Goal: Information Seeking & Learning: Learn about a topic

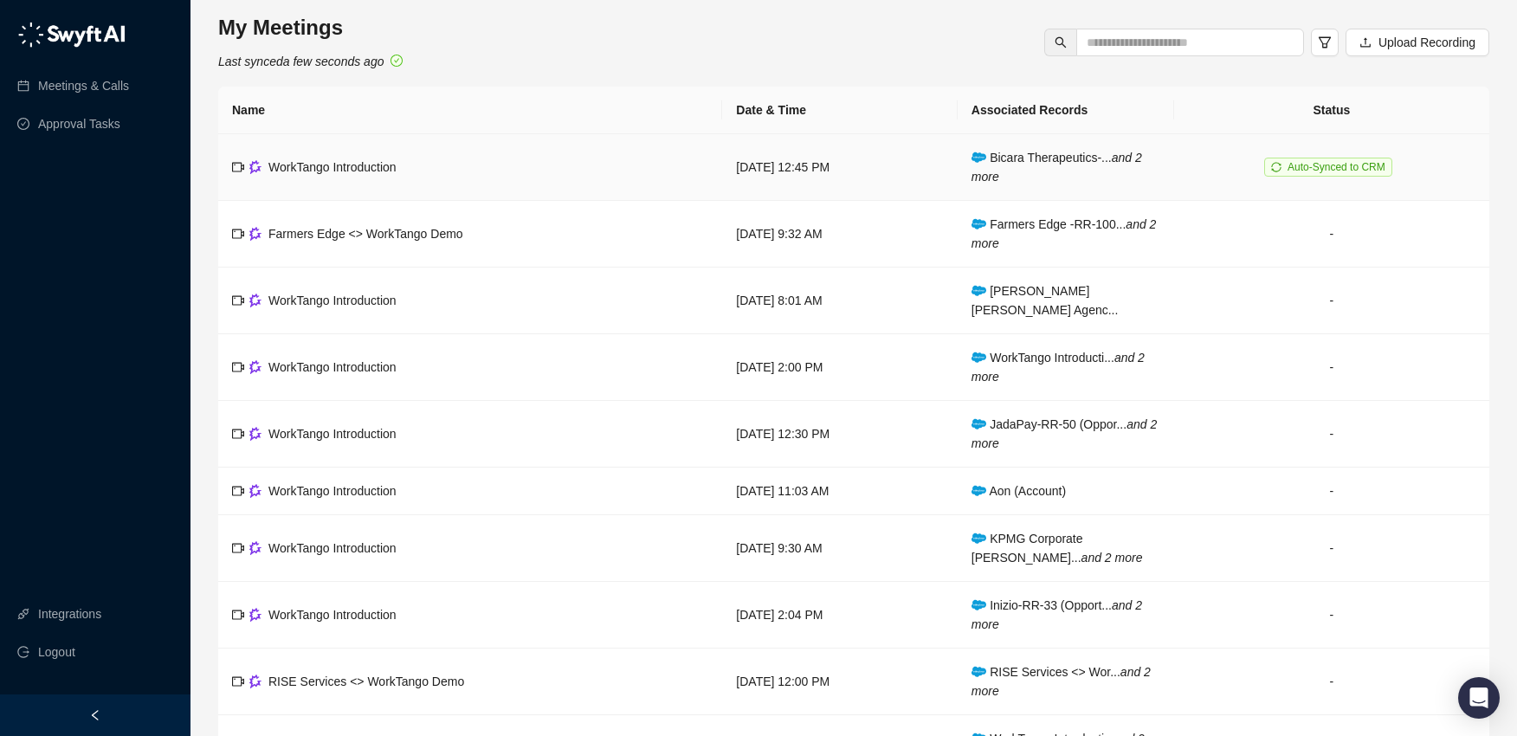
click at [1053, 159] on span "Bicara Therapeutics-... and 2 more" at bounding box center [1057, 167] width 171 height 33
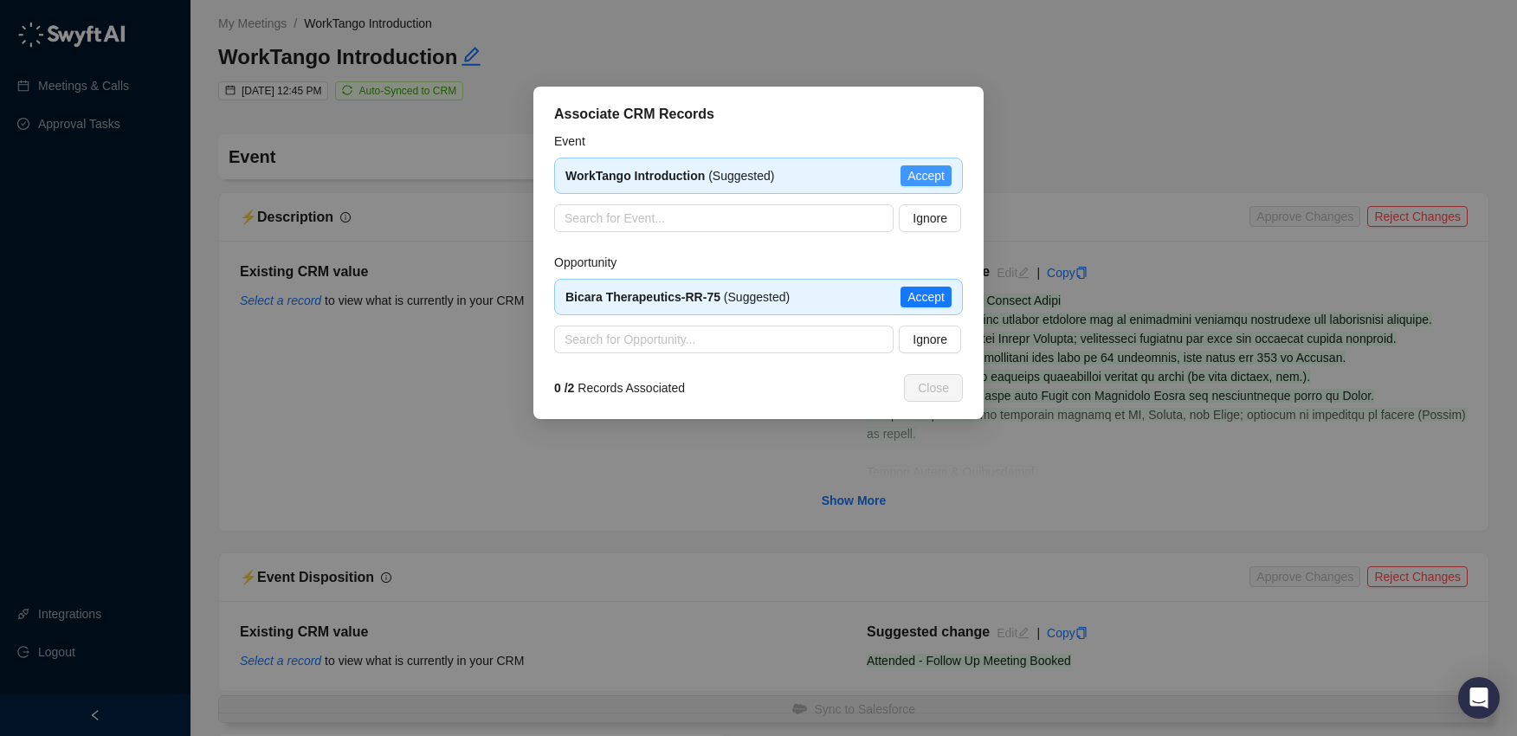
click at [922, 184] on span "Accept" at bounding box center [926, 175] width 37 height 19
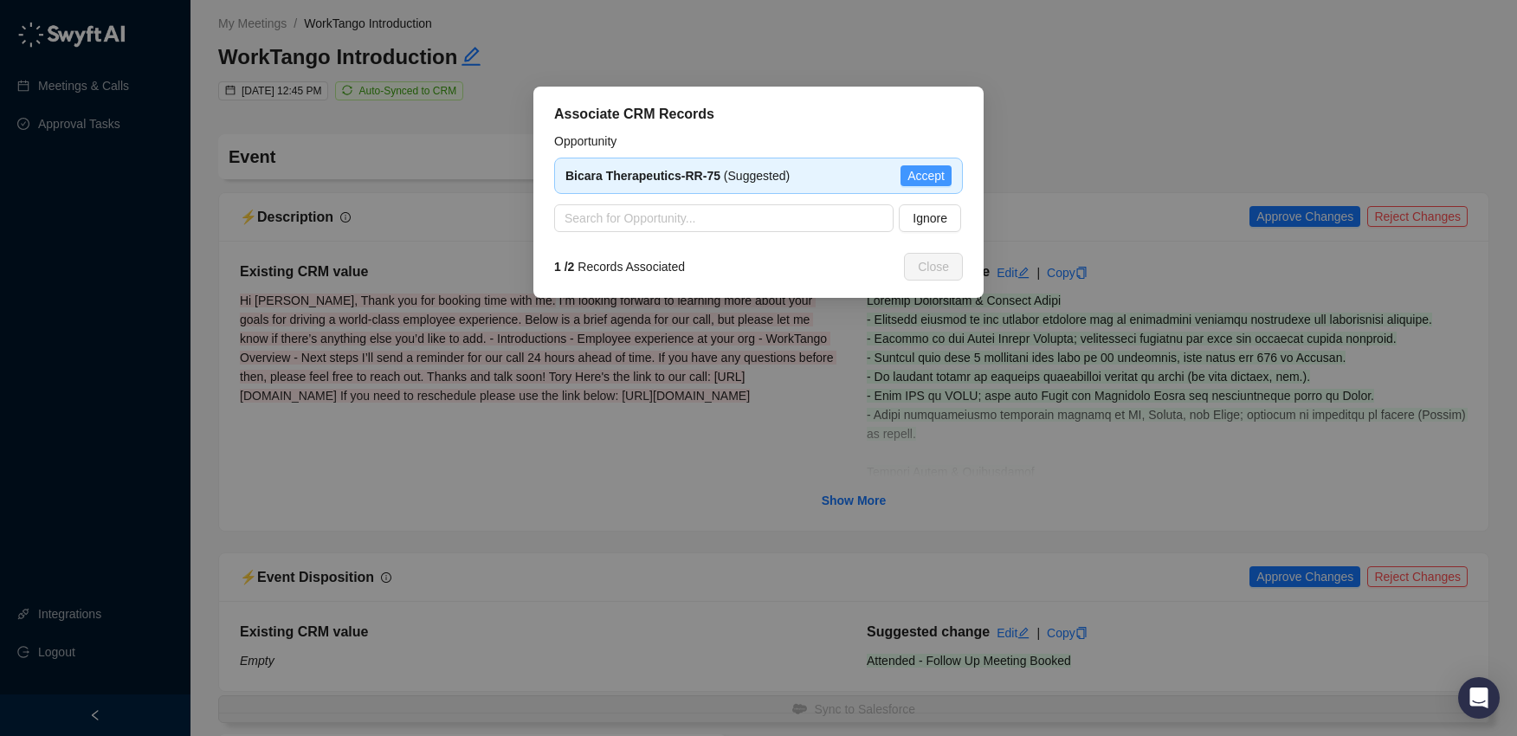
click at [938, 181] on span "Accept" at bounding box center [926, 175] width 37 height 19
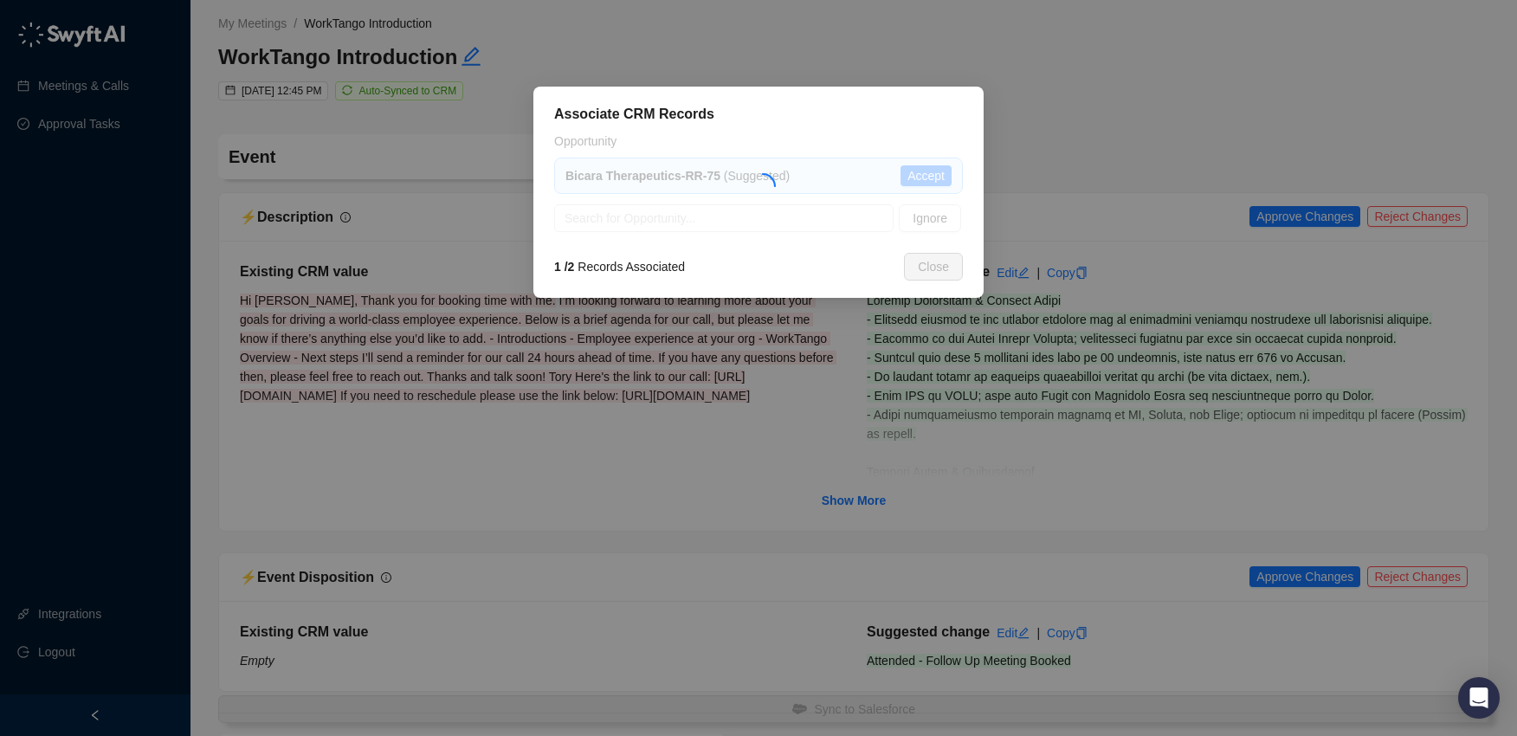
type textarea "**********"
type input "**********"
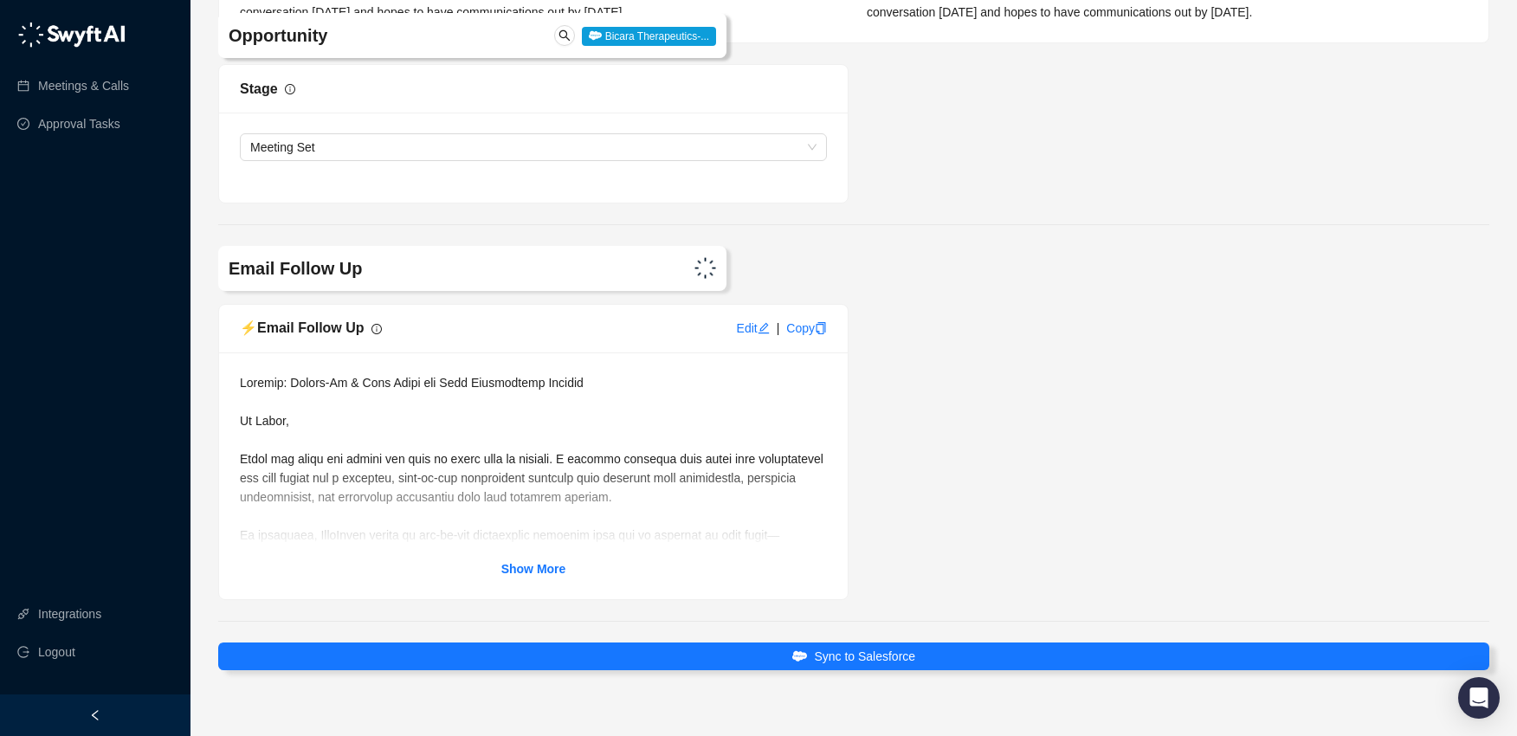
scroll to position [3854, 0]
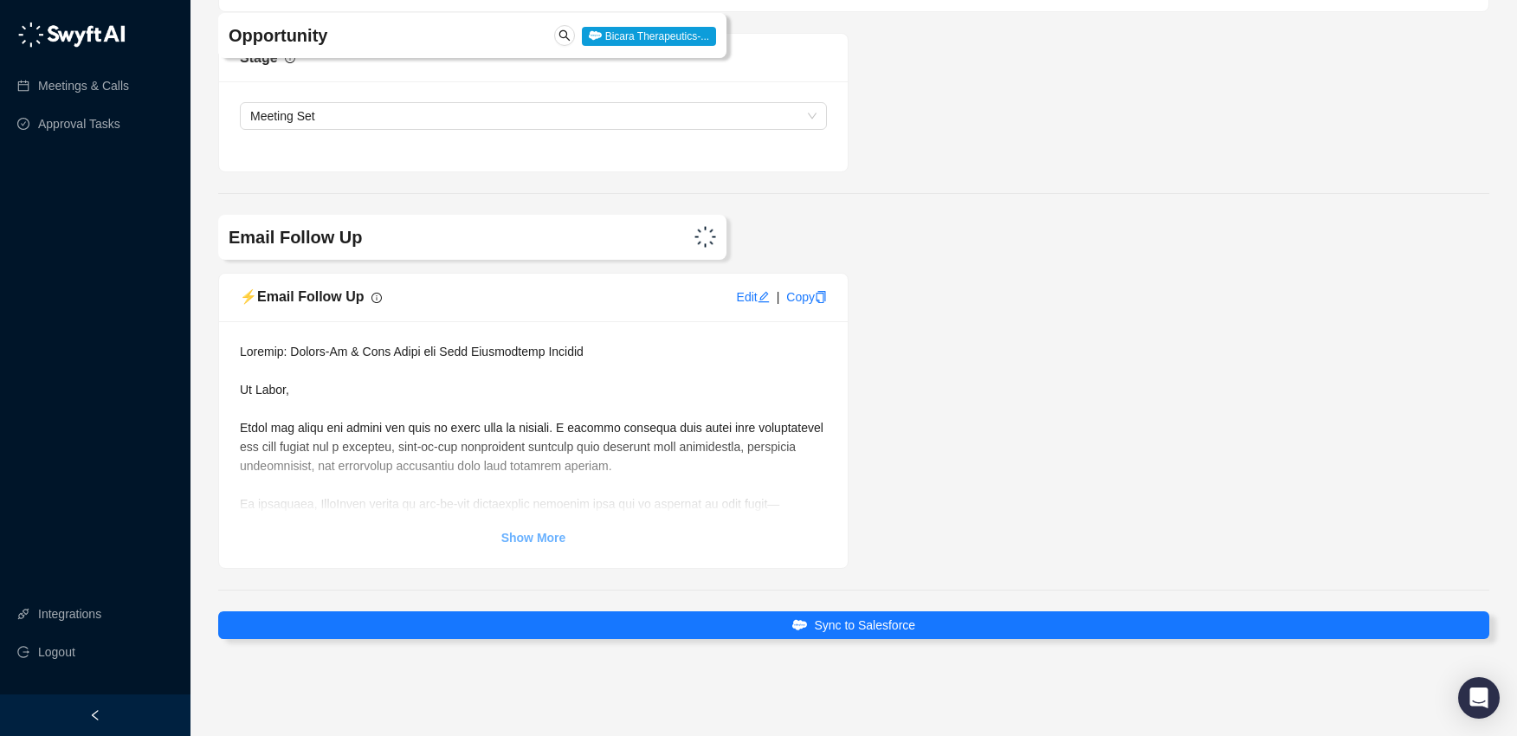
click at [556, 545] on link "Show More" at bounding box center [533, 537] width 65 height 19
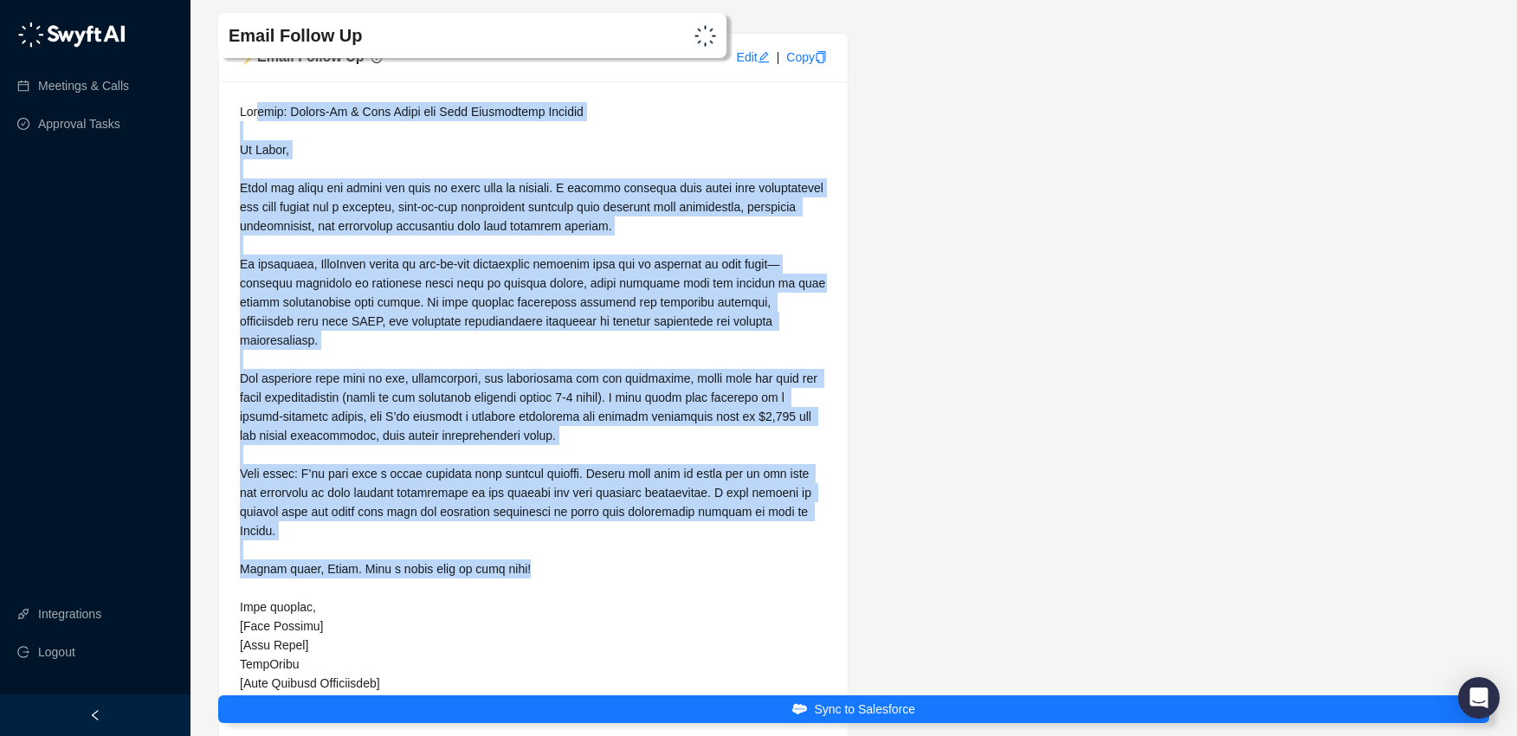
scroll to position [4075, 0]
drag, startPoint x: 550, startPoint y: 387, endPoint x: 312, endPoint y: 223, distance: 289.0
click at [238, 172] on div "Show Less" at bounding box center [533, 413] width 629 height 664
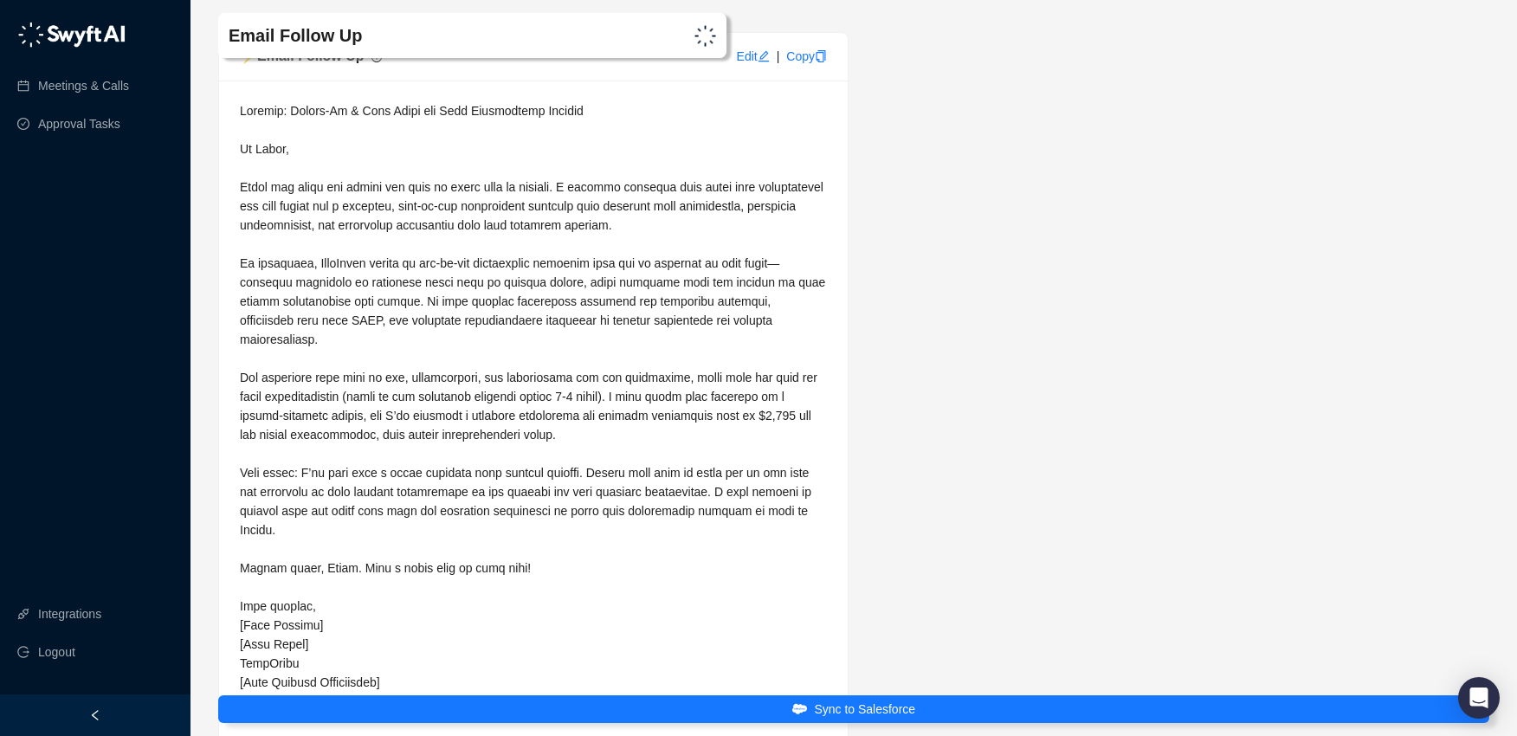
click at [582, 119] on div "Show Less" at bounding box center [533, 413] width 629 height 664
drag, startPoint x: 597, startPoint y: 130, endPoint x: 310, endPoint y: 132, distance: 286.7
click at [286, 130] on div at bounding box center [533, 396] width 587 height 591
copy span "Follow-Up & Next Steps for Your Recognition Program"
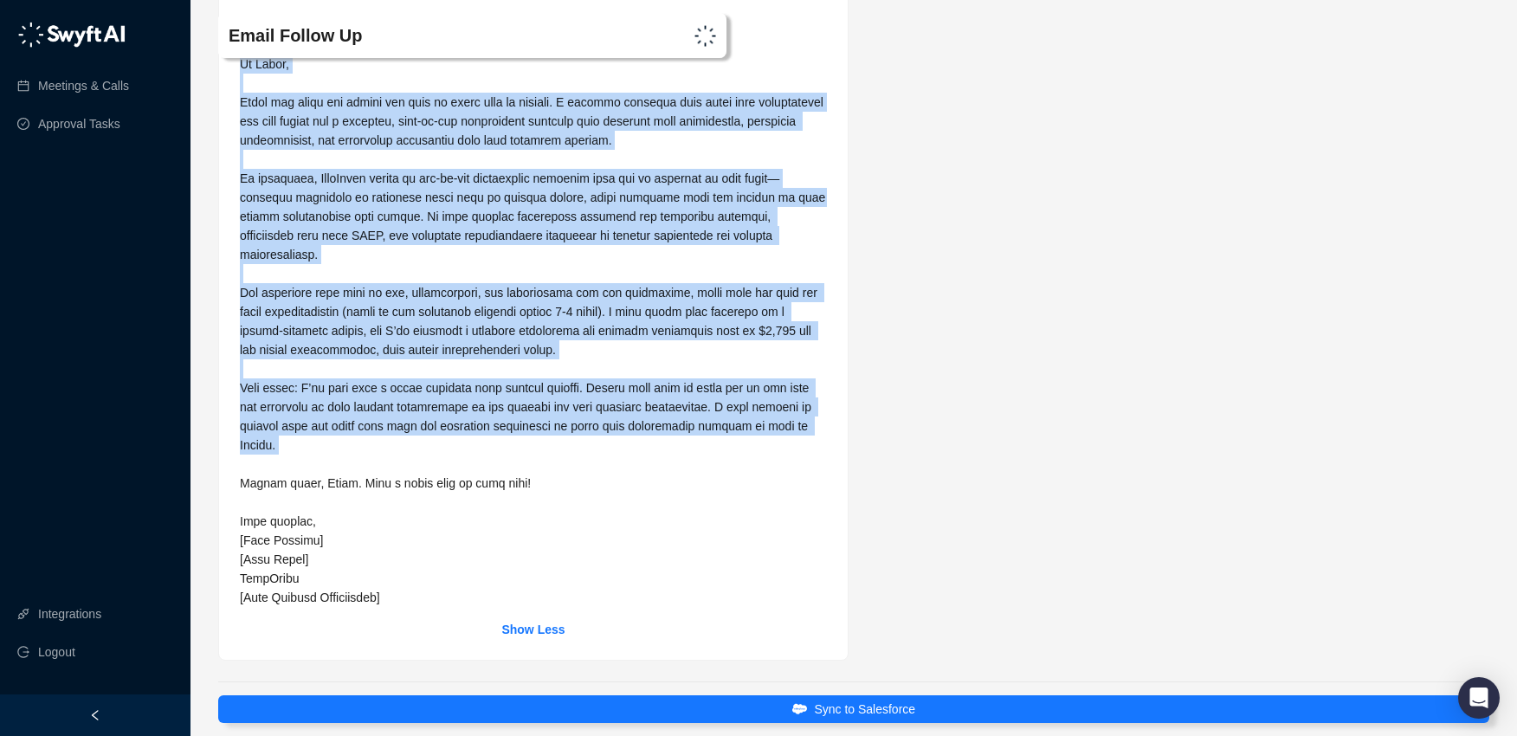
scroll to position [4162, 0]
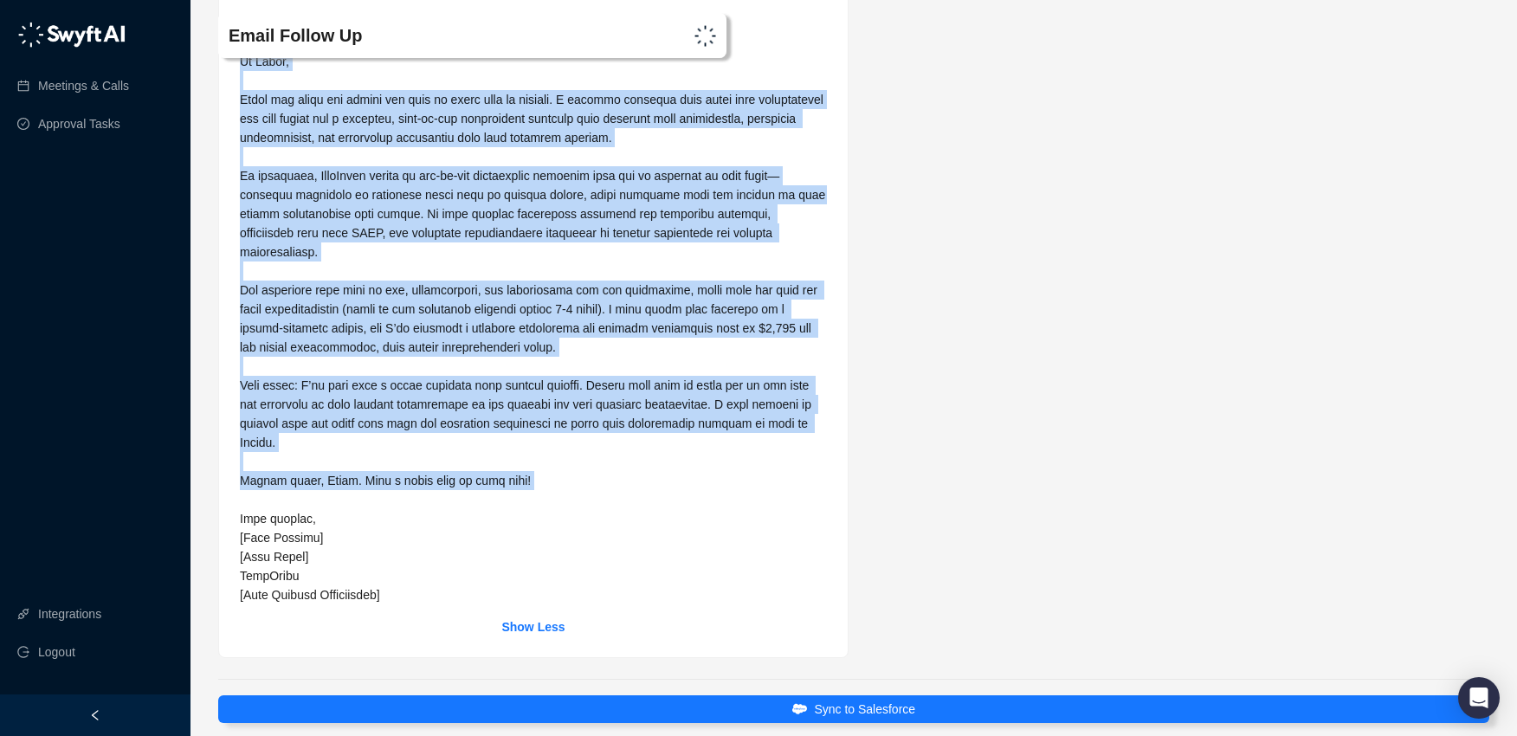
drag, startPoint x: 238, startPoint y: 161, endPoint x: 821, endPoint y: 512, distance: 680.3
click at [823, 514] on div "Show Less" at bounding box center [533, 325] width 629 height 664
copy span "Lo Ipsum, Dolor sit ametc adi elitse doe temp in utlab etdo ma aliquae. A minim…"
